Goal: Check status: Check status

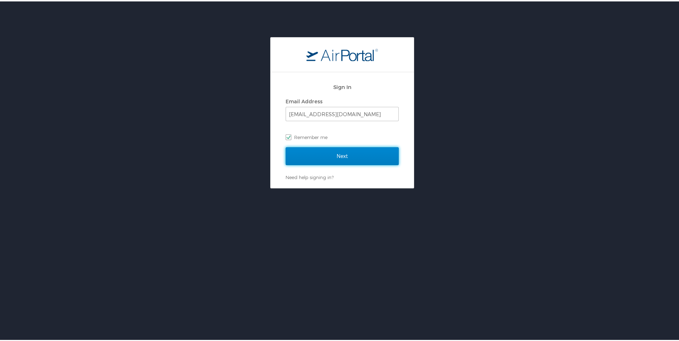
click at [322, 157] on input "Next" at bounding box center [342, 155] width 113 height 18
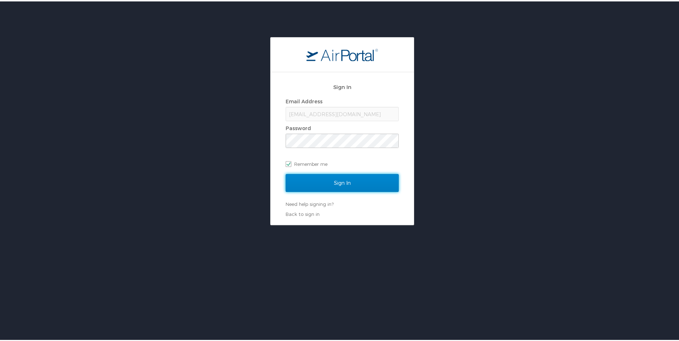
click at [310, 186] on input "Sign In" at bounding box center [342, 182] width 113 height 18
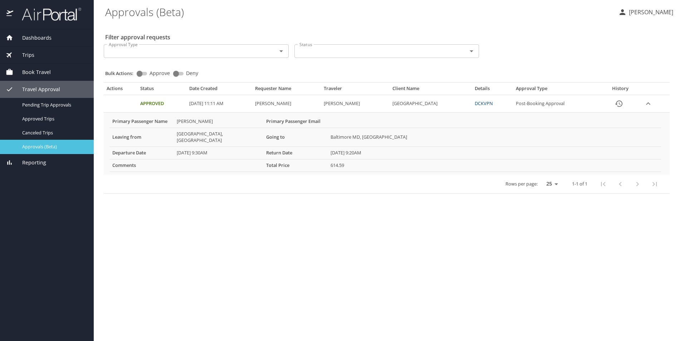
click at [29, 146] on span "Approvals (Beta)" at bounding box center [53, 147] width 63 height 7
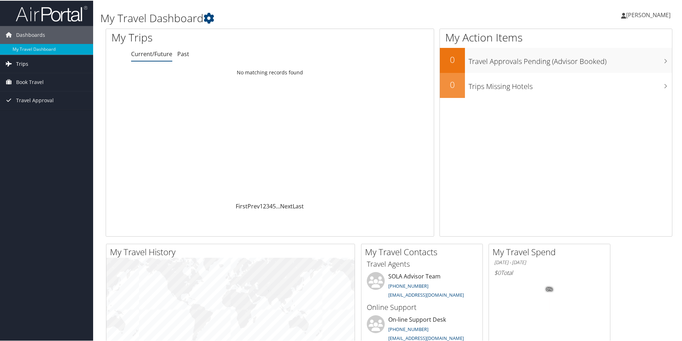
click at [16, 64] on span "Trips" at bounding box center [22, 63] width 12 height 18
click at [16, 100] on link "Trips Missing Hotels" at bounding box center [46, 99] width 93 height 11
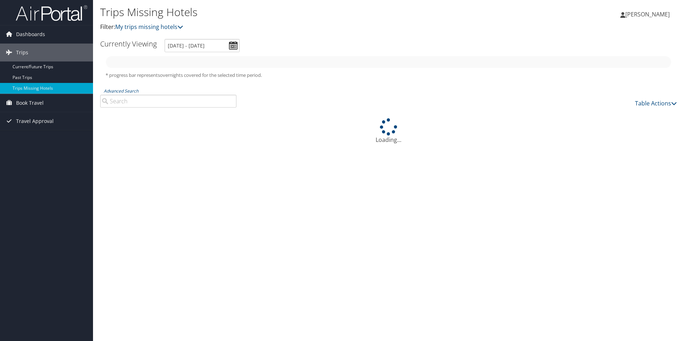
click at [8, 37] on icon at bounding box center [9, 34] width 11 height 11
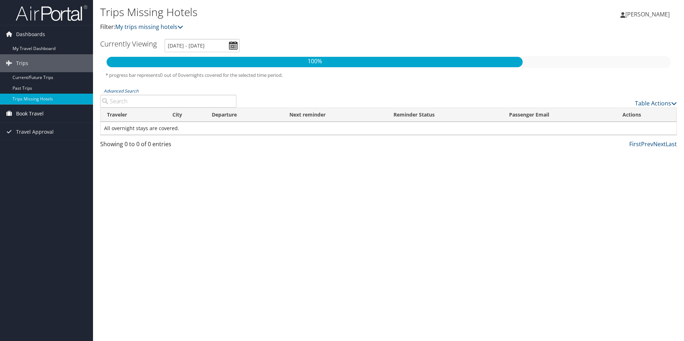
click at [13, 112] on icon at bounding box center [9, 113] width 11 height 11
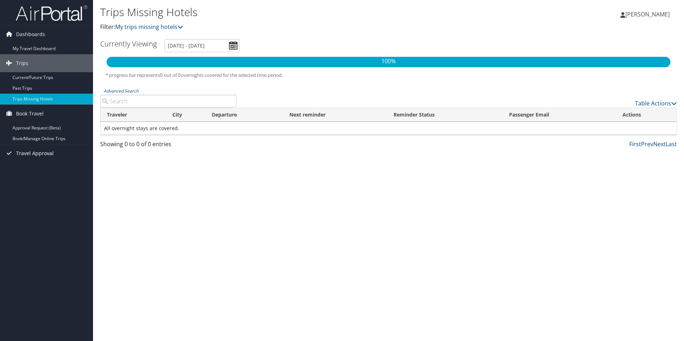
click at [14, 155] on link "Travel Approval" at bounding box center [46, 154] width 93 height 18
click at [17, 201] on link "Approvals (Beta)" at bounding box center [46, 200] width 93 height 11
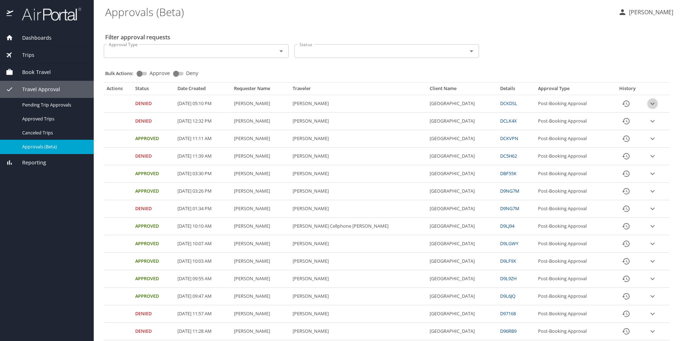
click at [650, 107] on icon "expand row" at bounding box center [653, 104] width 9 height 9
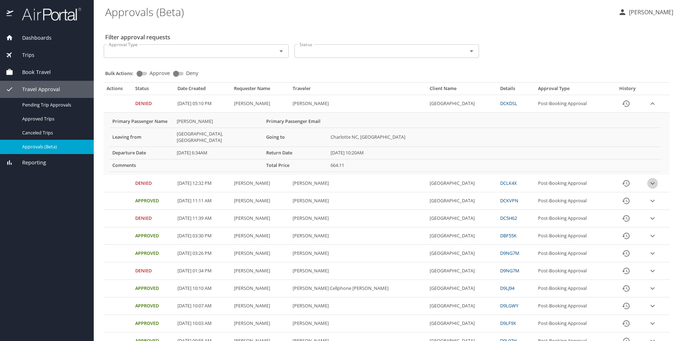
click at [649, 179] on icon "expand row" at bounding box center [653, 183] width 9 height 9
